Goal: Task Accomplishment & Management: Manage account settings

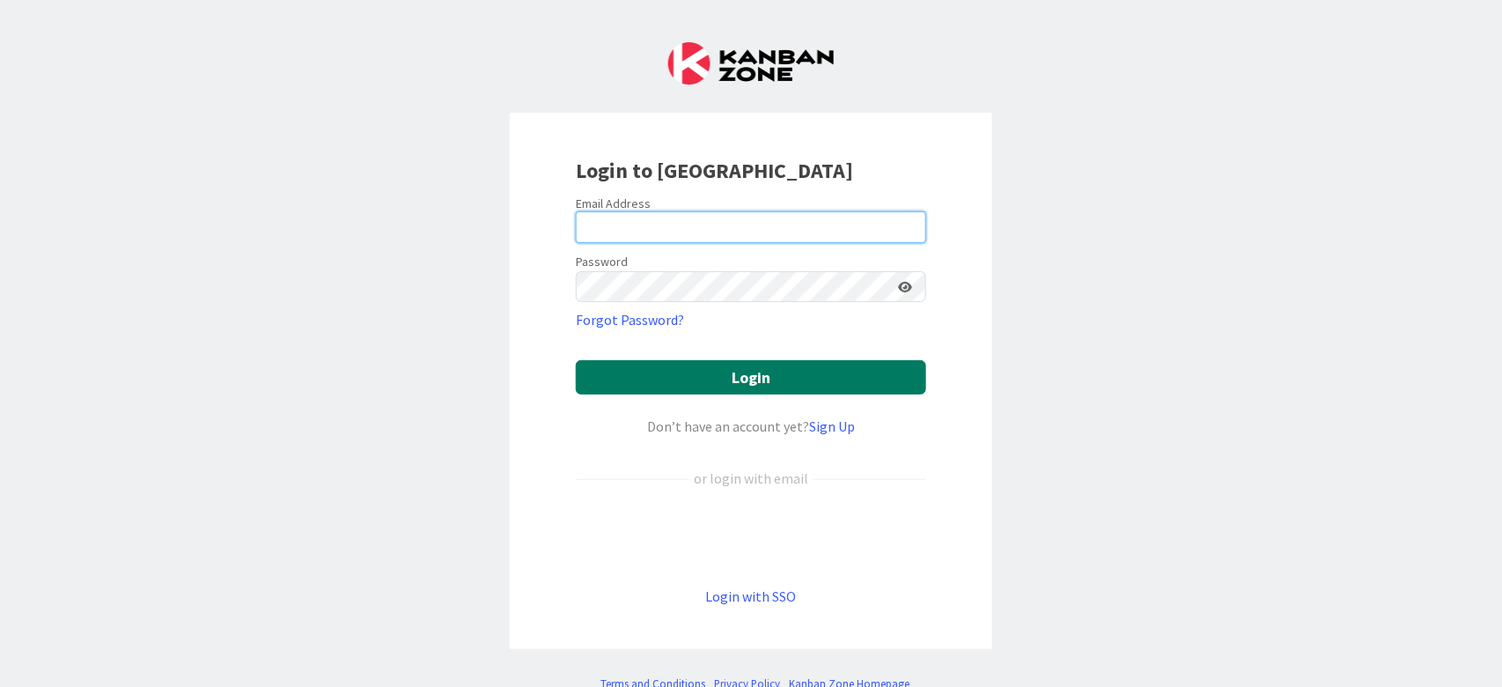
type input "[PERSON_NAME][EMAIL_ADDRESS][PERSON_NAME][DOMAIN_NAME]"
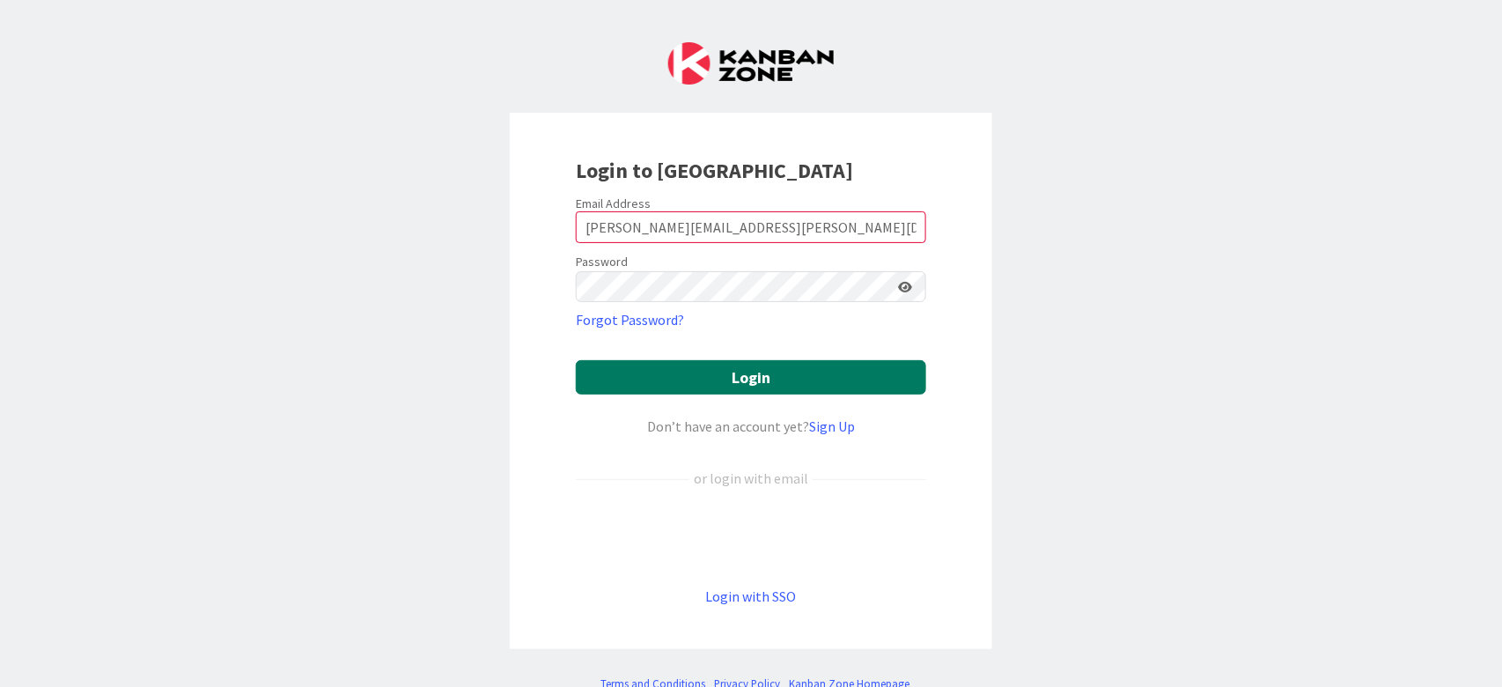
click at [722, 366] on button "Login" at bounding box center [751, 377] width 350 height 34
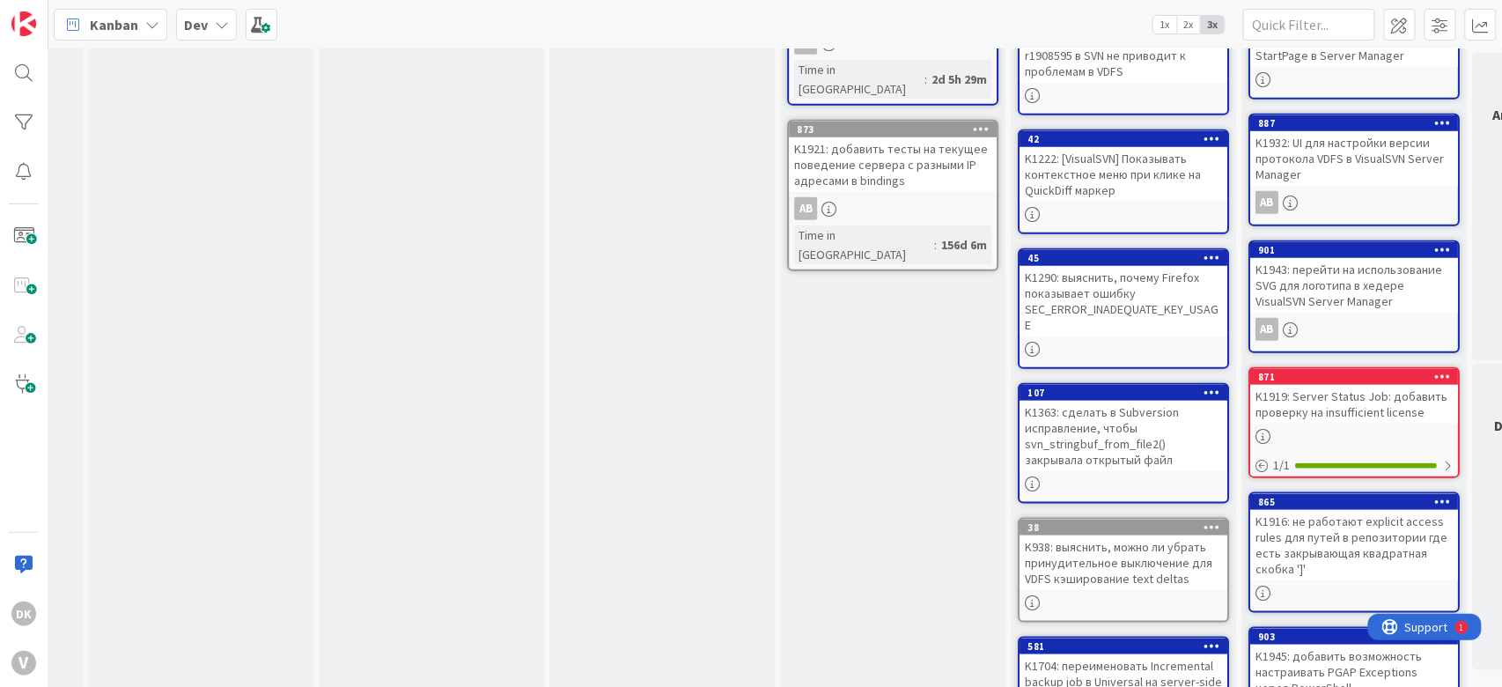
scroll to position [424, 1147]
